Goal: Information Seeking & Learning: Understand process/instructions

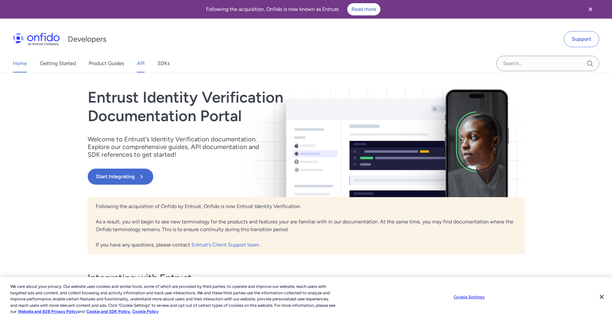
drag, startPoint x: 142, startPoint y: 65, endPoint x: 141, endPoint y: 68, distance: 3.7
click at [142, 65] on link "API" at bounding box center [141, 64] width 8 height 18
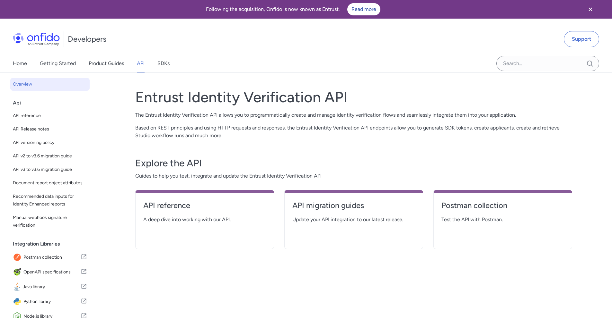
click at [183, 210] on h4 "API reference" at bounding box center [204, 206] width 123 height 10
select select "http"
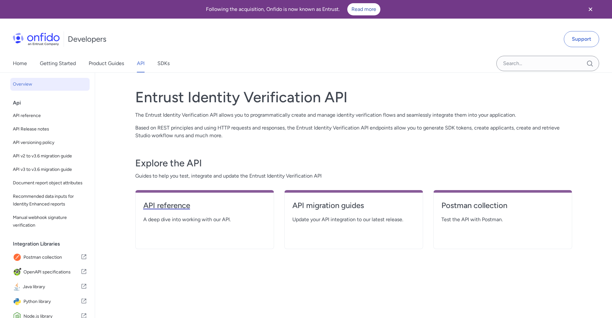
select select "http"
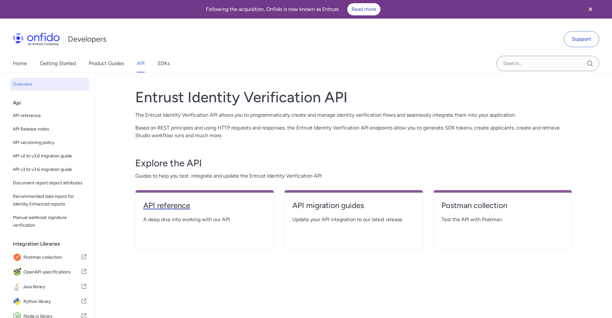
select select "http"
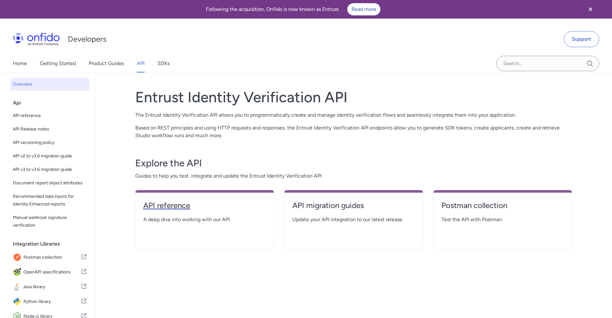
select select "http"
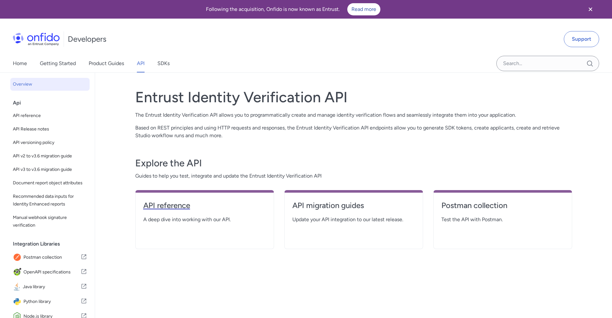
select select "http"
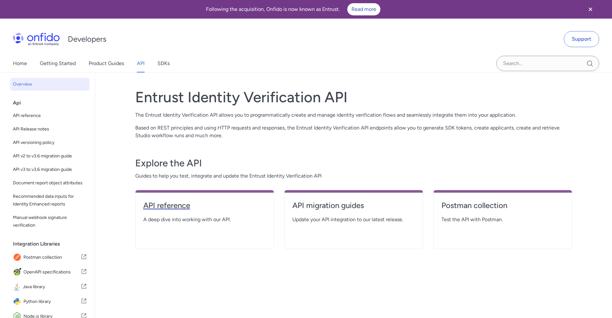
select select "http"
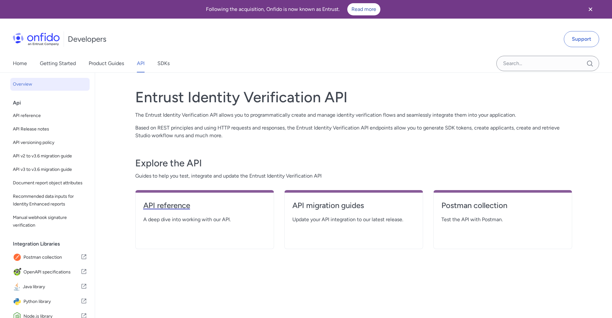
select select "http"
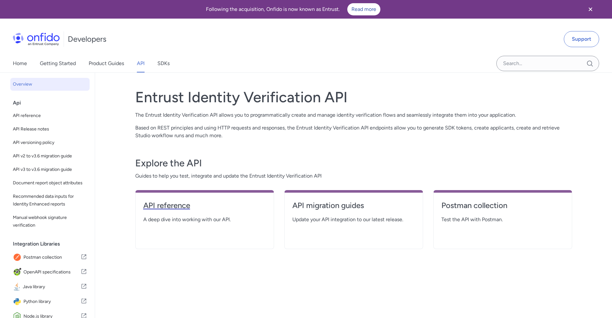
select select "http"
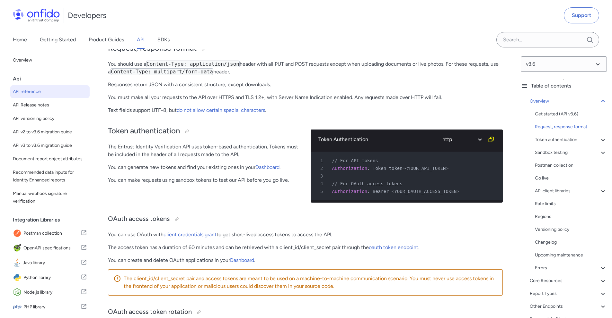
scroll to position [198, 0]
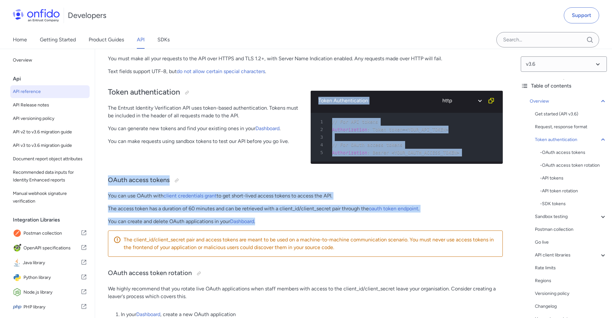
drag, startPoint x: 225, startPoint y: 175, endPoint x: 275, endPoint y: 225, distance: 71.3
click at [275, 225] on p "You can create and delete OAuth applications in your Dashboard ." at bounding box center [305, 222] width 395 height 8
drag, startPoint x: 275, startPoint y: 225, endPoint x: 194, endPoint y: 168, distance: 99.3
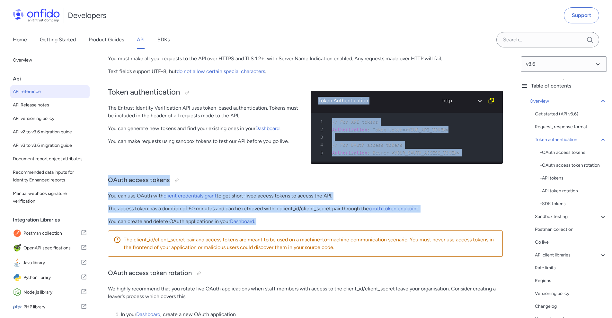
click at [194, 168] on div "Token authentication The Entrust Identity Verification API uses token-based aut…" at bounding box center [204, 125] width 192 height 89
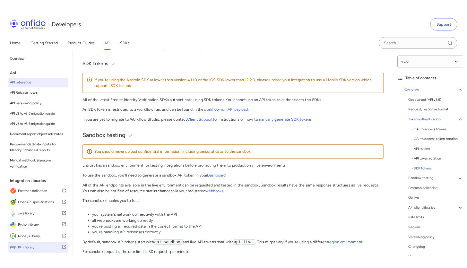
scroll to position [857, 0]
